Goal: Book appointment/travel/reservation

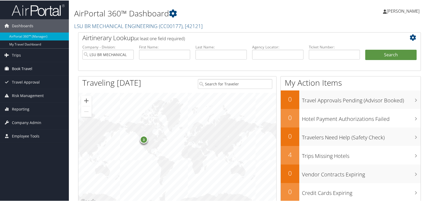
click at [17, 68] on span "Book Travel" at bounding box center [22, 68] width 20 height 13
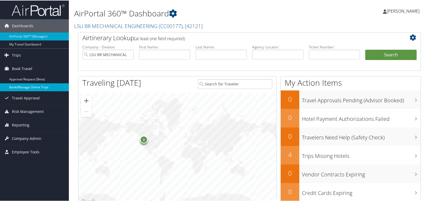
click at [17, 86] on link "Book/Manage Online Trips" at bounding box center [34, 87] width 69 height 8
